Goal: Task Accomplishment & Management: Use online tool/utility

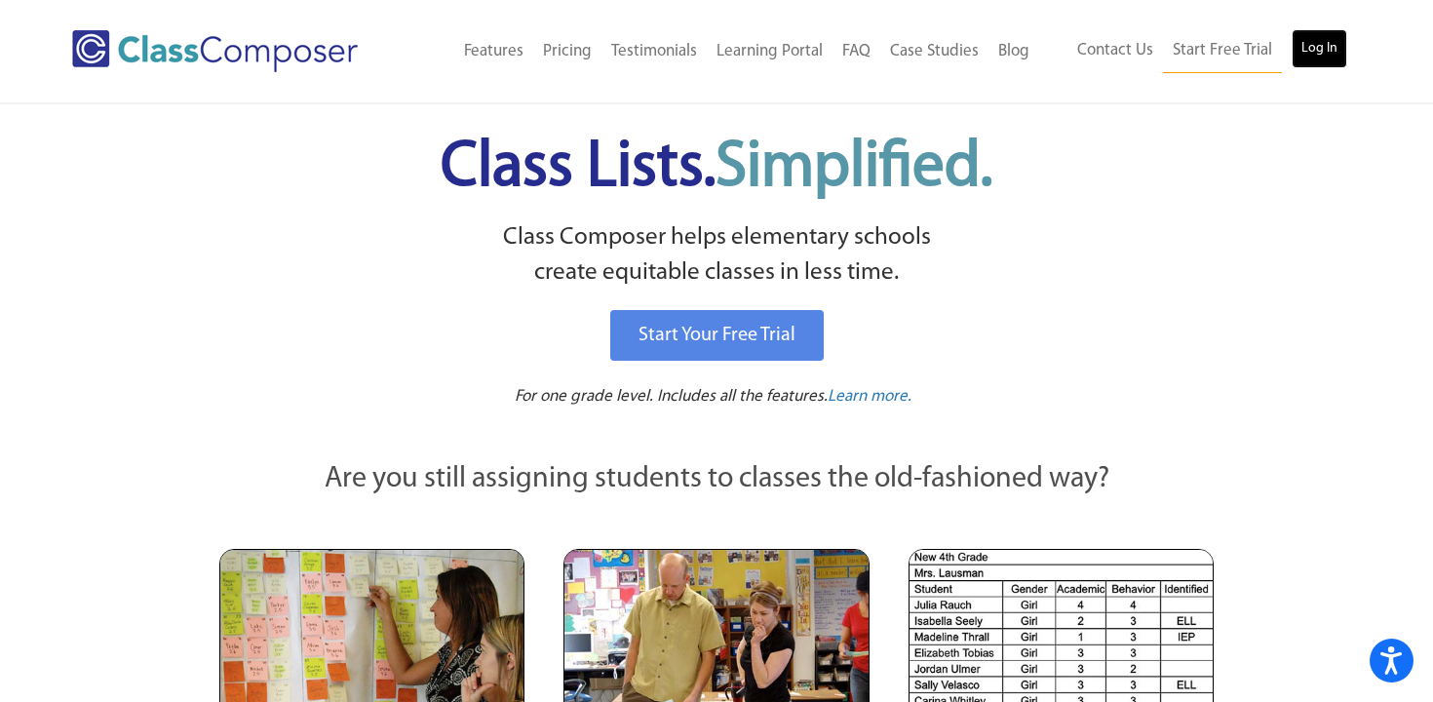
click at [1334, 41] on link "Log In" at bounding box center [1320, 48] width 56 height 39
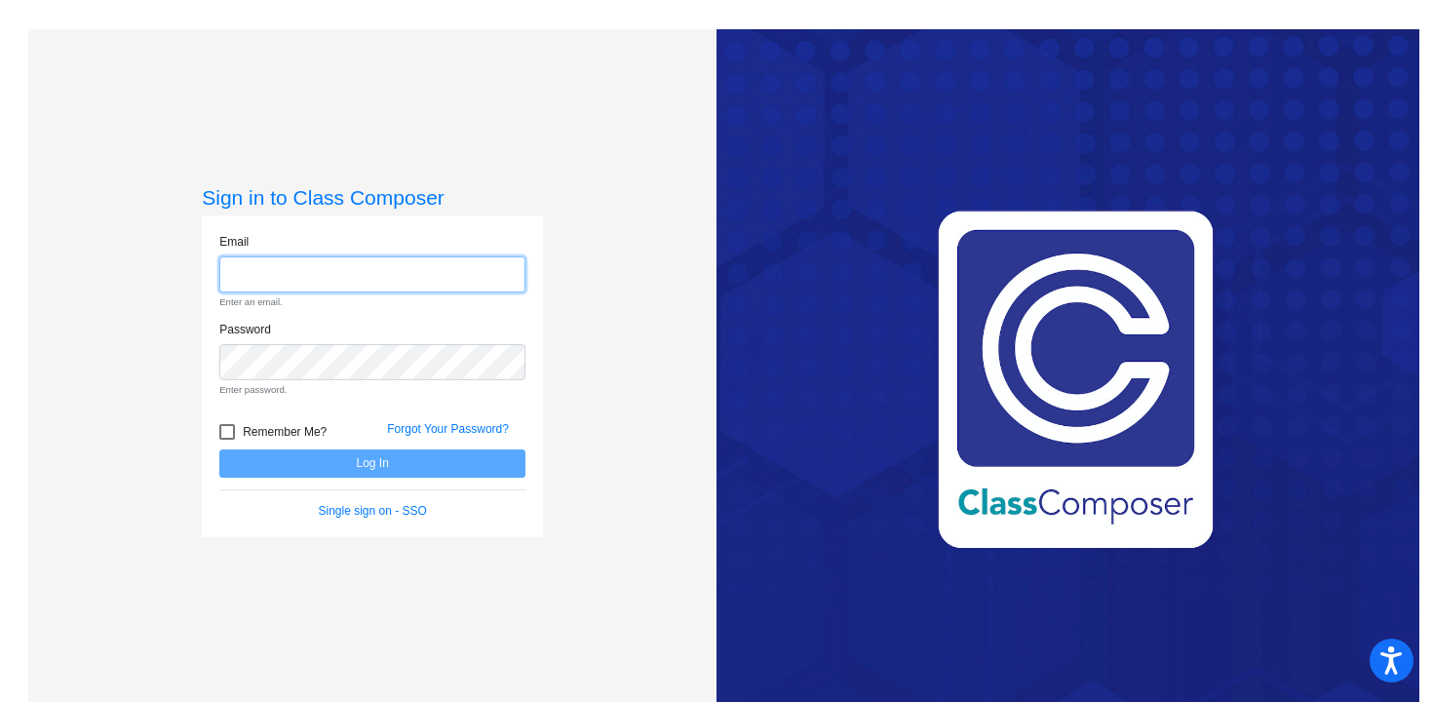
click at [357, 284] on input "email" at bounding box center [372, 274] width 306 height 36
type input "[EMAIL_ADDRESS][DOMAIN_NAME]"
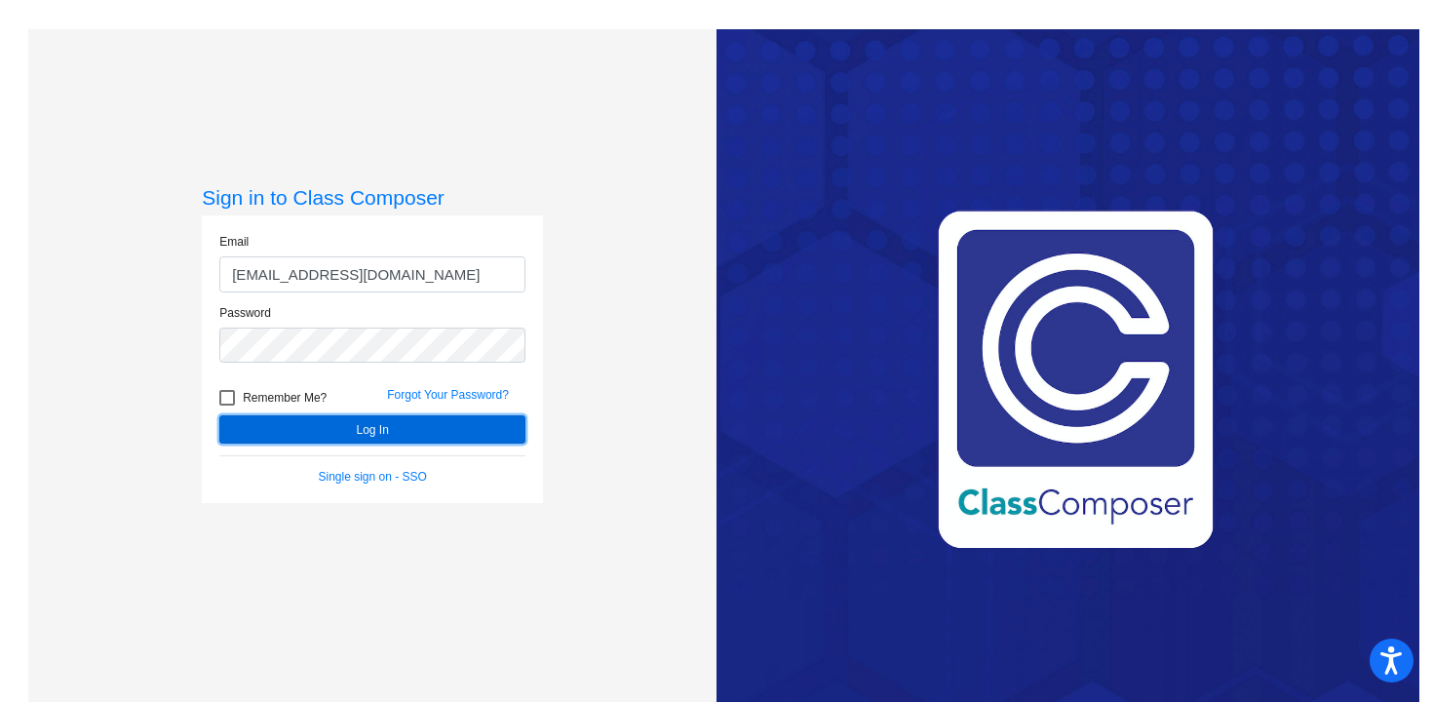
click at [335, 422] on button "Log In" at bounding box center [372, 429] width 306 height 28
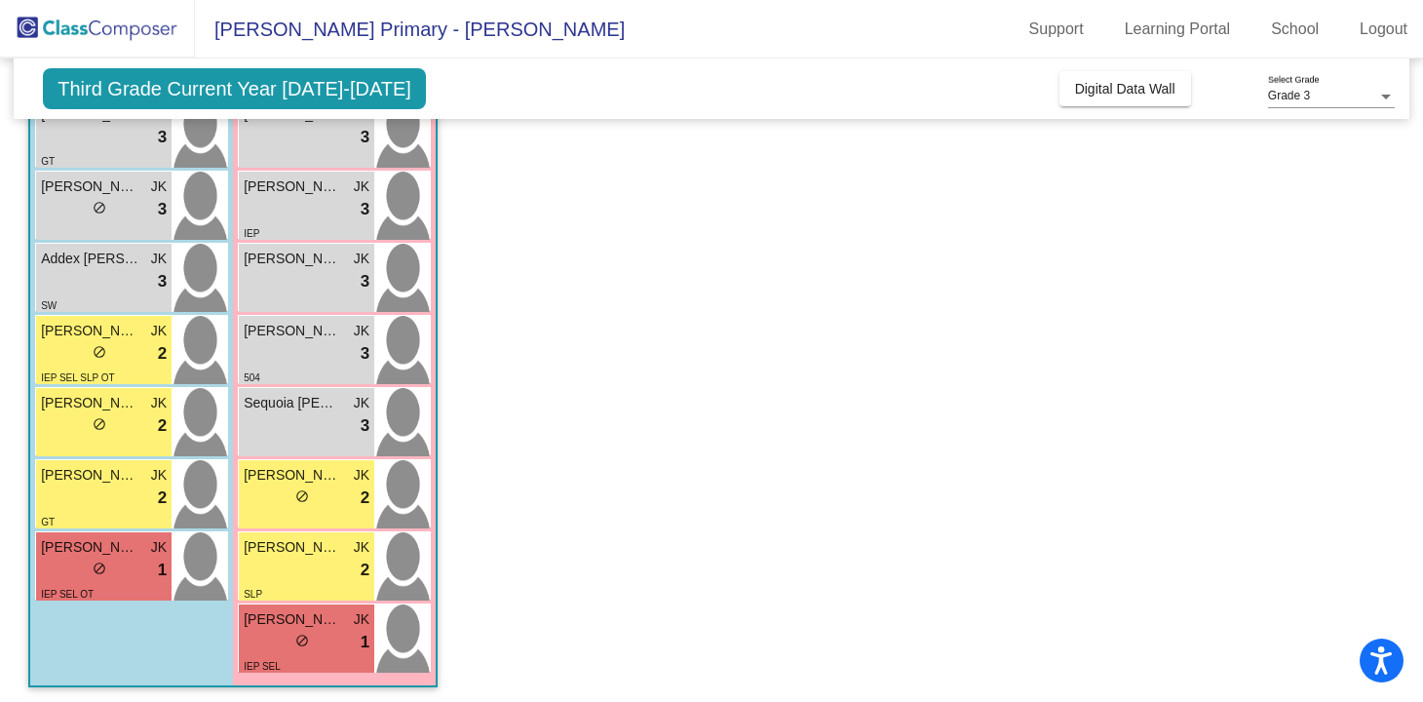
scroll to position [435, 0]
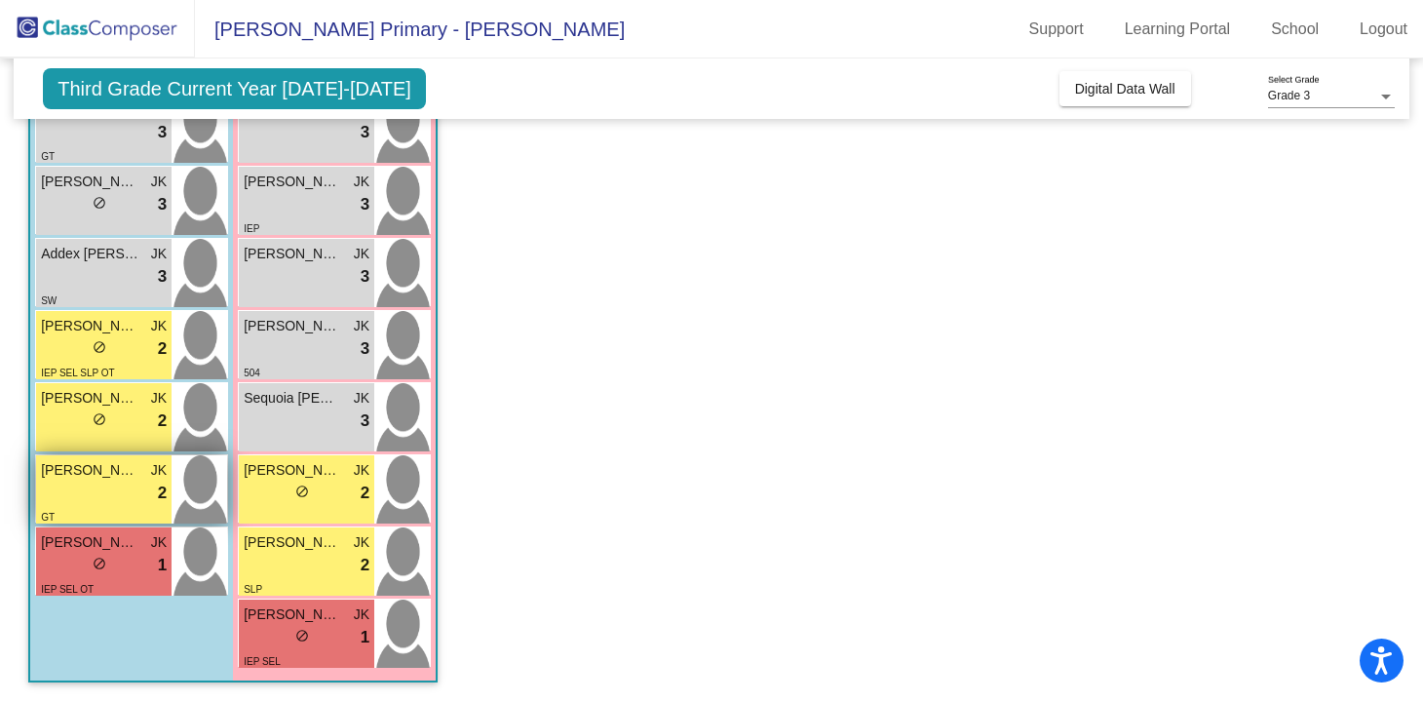
click at [135, 490] on div "lock do_not_disturb_alt 2" at bounding box center [104, 493] width 126 height 25
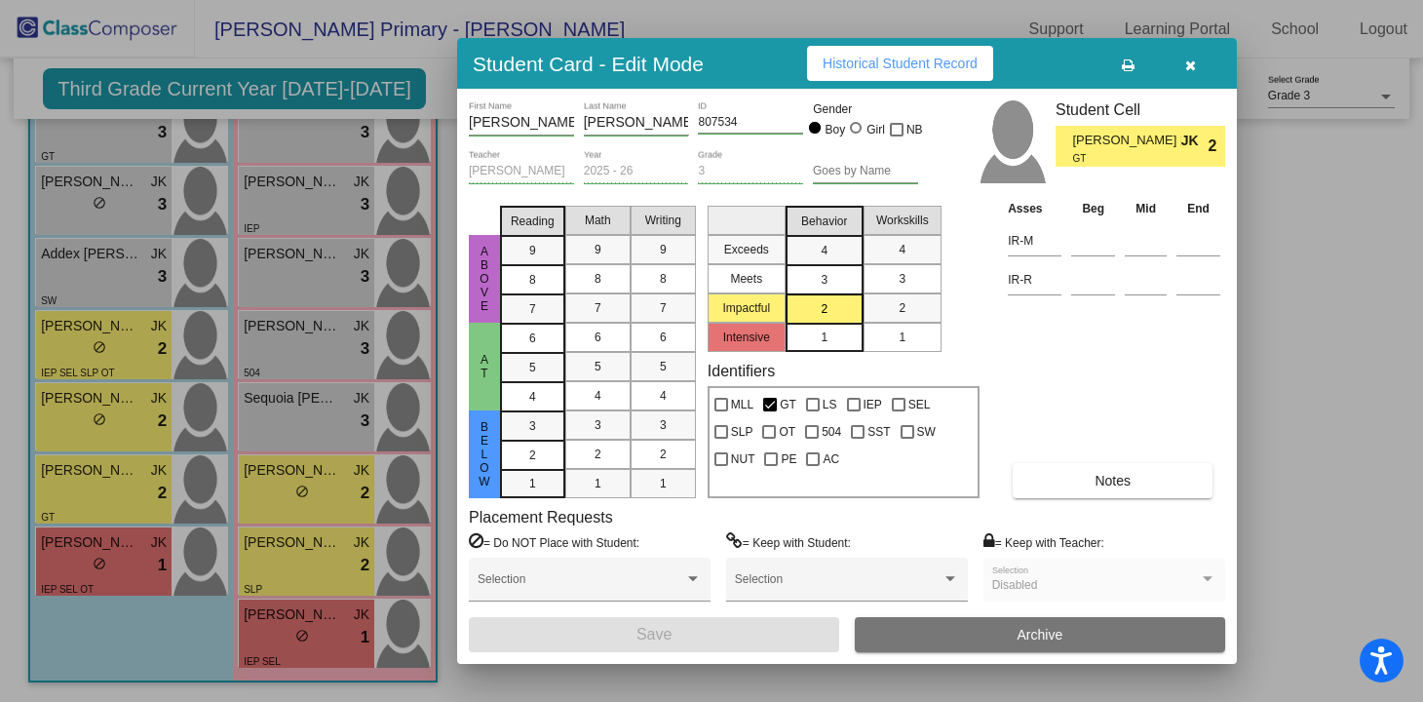
click at [905, 57] on span "Historical Student Record" at bounding box center [900, 64] width 155 height 16
